Goal: Communication & Community: Answer question/provide support

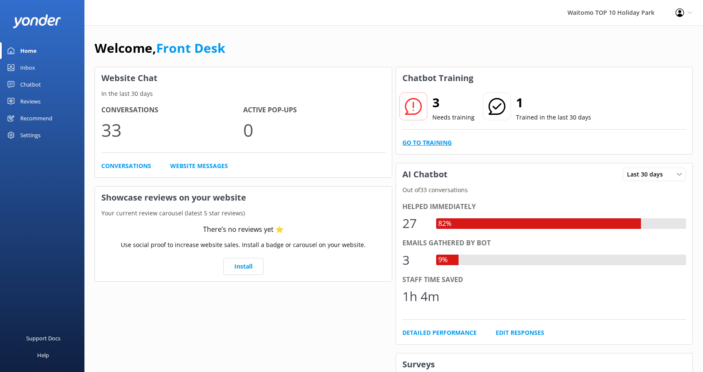
click at [417, 141] on link "Go to Training" at bounding box center [426, 142] width 49 height 9
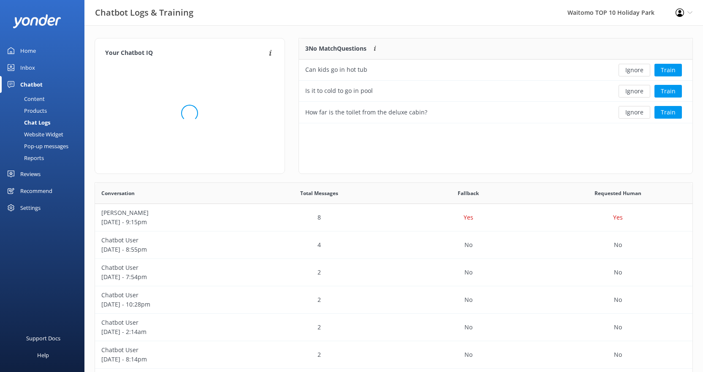
scroll to position [79, 387]
click at [629, 74] on button "Ignore" at bounding box center [635, 70] width 32 height 13
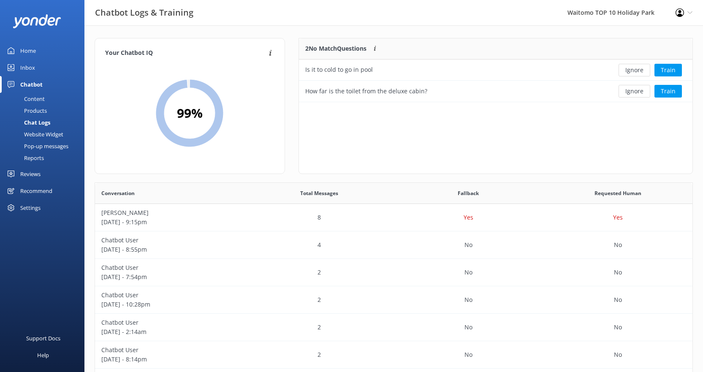
scroll to position [57, 387]
click at [629, 74] on button "Ignore" at bounding box center [635, 70] width 32 height 13
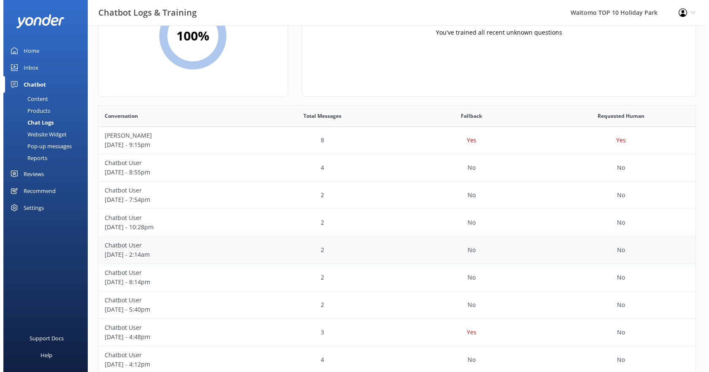
scroll to position [0, 0]
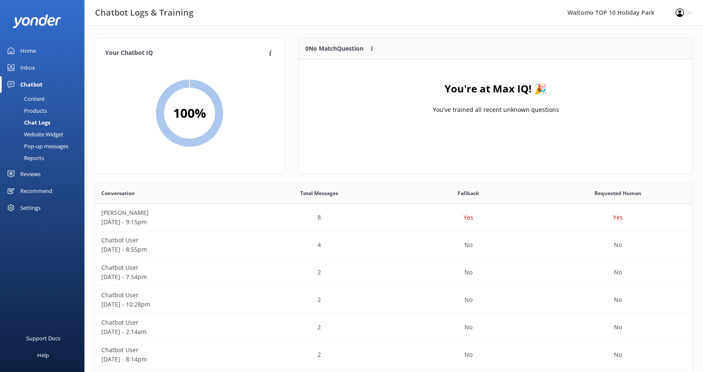
click at [23, 66] on div "Inbox" at bounding box center [27, 67] width 15 height 17
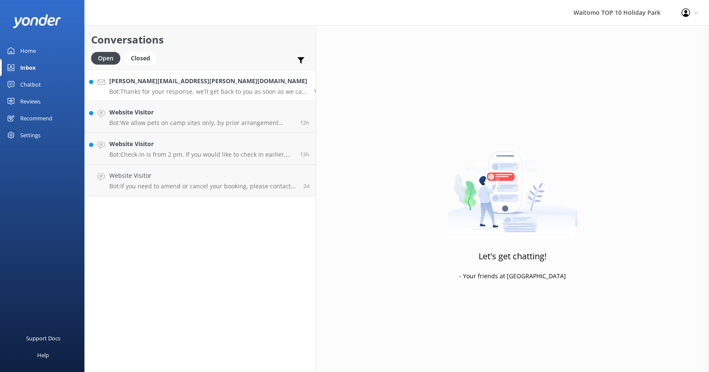
click at [157, 87] on div "[PERSON_NAME][EMAIL_ADDRESS][PERSON_NAME][DOMAIN_NAME] Bot: Thanks for your res…" at bounding box center [208, 85] width 198 height 18
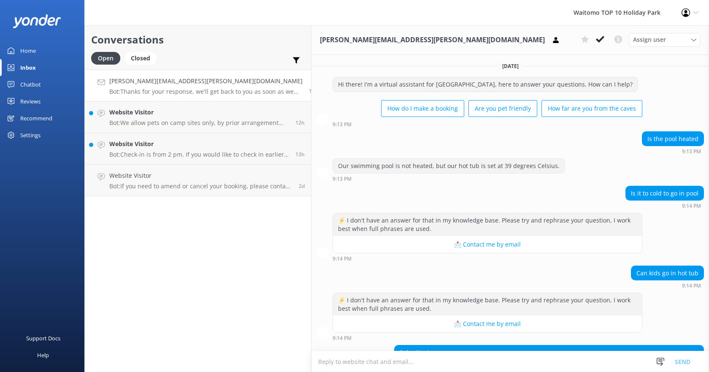
scroll to position [82, 0]
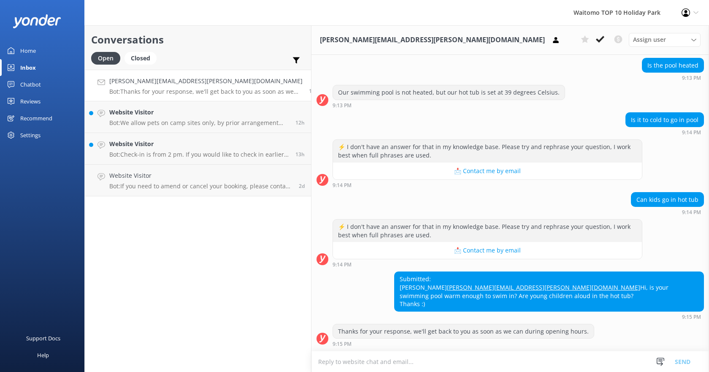
click at [510, 287] on link "[PERSON_NAME][EMAIL_ADDRESS][PERSON_NAME][DOMAIN_NAME]" at bounding box center [543, 287] width 193 height 8
click at [342, 277] on div "Submitted: [PERSON_NAME] [PERSON_NAME][EMAIL_ADDRESS][PERSON_NAME][DOMAIN_NAME]…" at bounding box center [511, 295] width 398 height 48
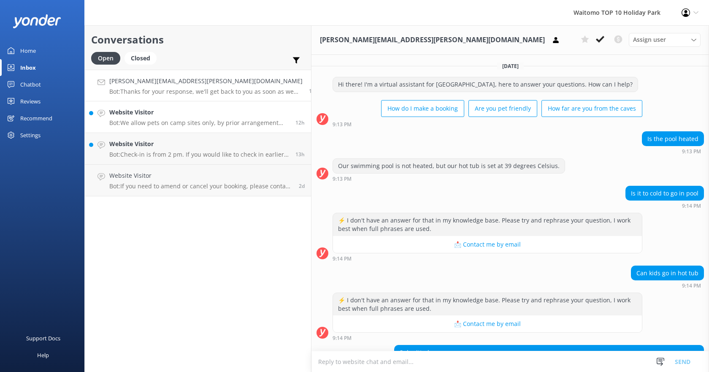
click at [180, 125] on p "Bot: We allow pets on camp sites only, by prior arrangement outside of peak sea…" at bounding box center [199, 123] width 180 height 8
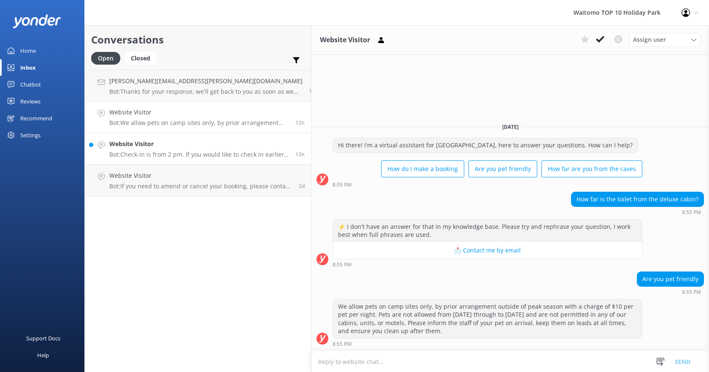
click at [180, 144] on h4 "Website Visitor" at bounding box center [199, 143] width 180 height 9
